Goal: Task Accomplishment & Management: Use online tool/utility

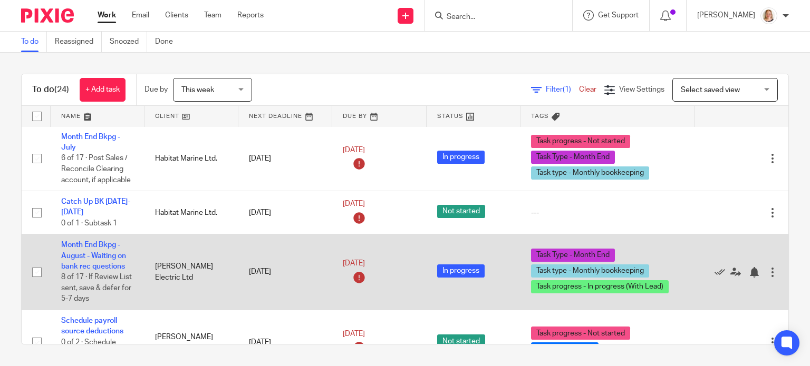
scroll to position [105, 0]
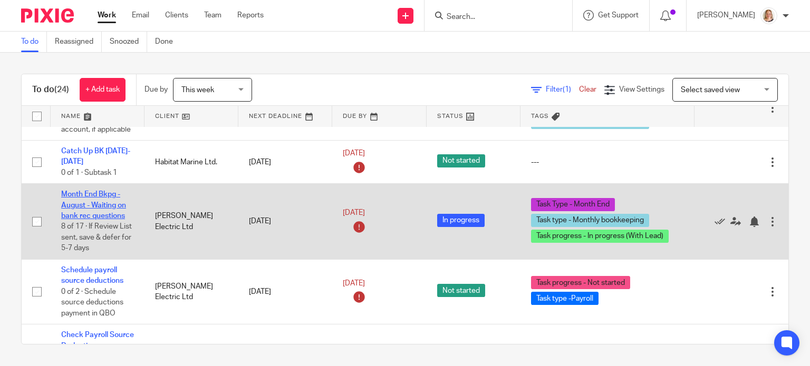
click at [110, 204] on link "Month End Bkpg - August - Waiting on bank rec questions" at bounding box center [93, 205] width 65 height 29
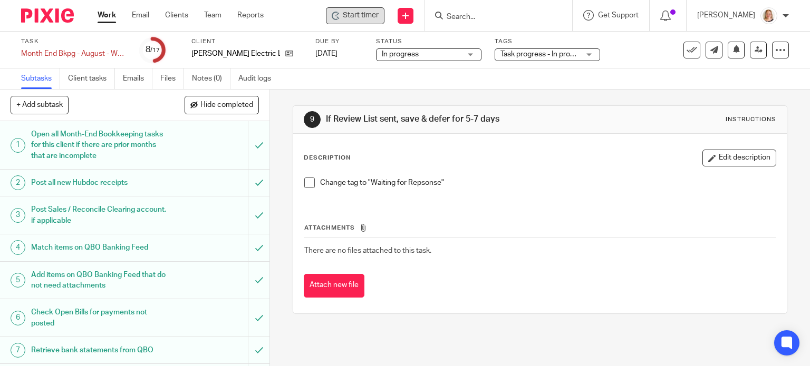
click at [361, 15] on span "Start timer" at bounding box center [361, 15] width 36 height 11
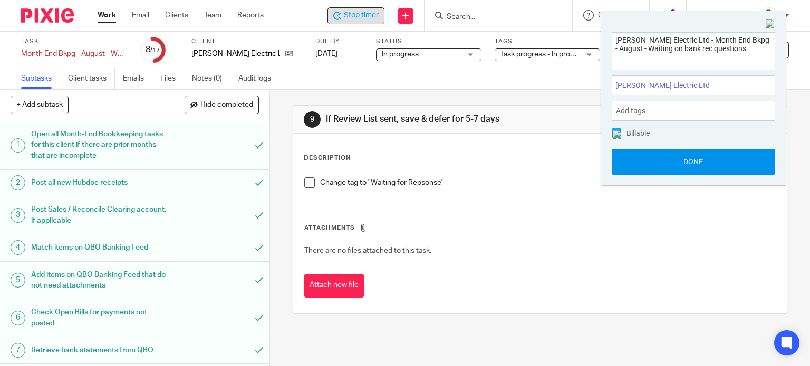
click at [671, 158] on button "Done" at bounding box center [693, 162] width 163 height 26
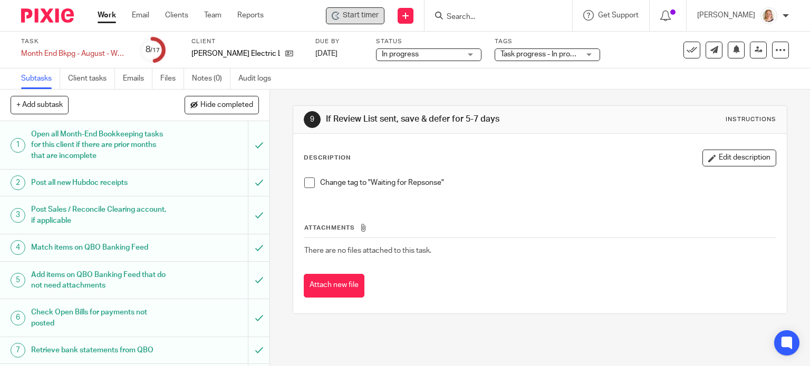
click at [108, 17] on link "Work" at bounding box center [107, 15] width 18 height 11
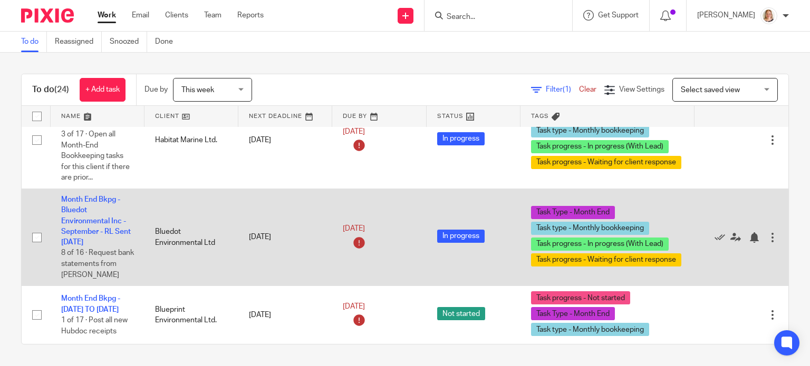
scroll to position [949, 0]
